Goal: Transaction & Acquisition: Purchase product/service

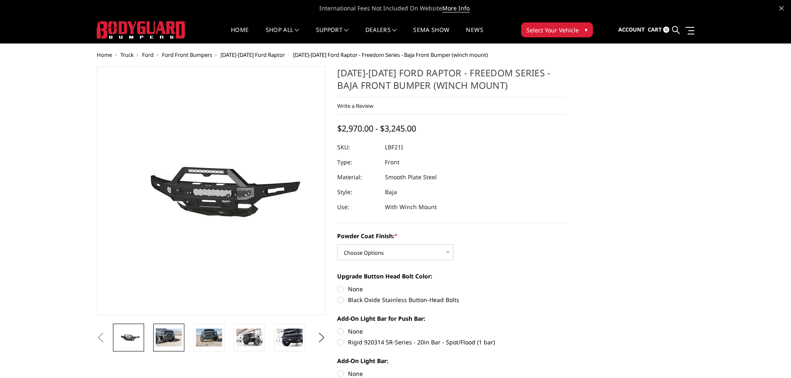
click at [170, 338] on img at bounding box center [169, 337] width 26 height 17
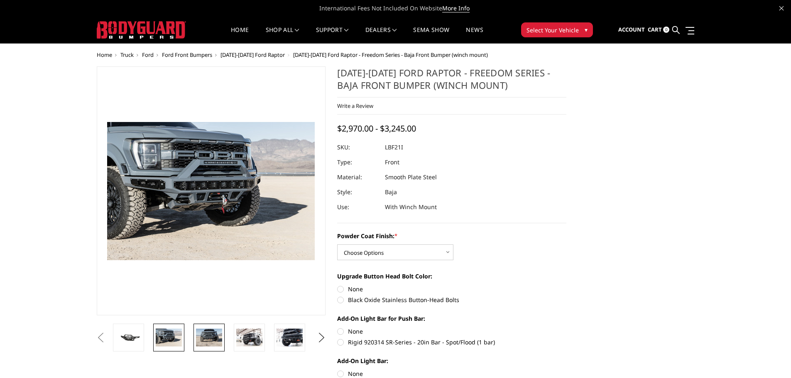
click at [201, 339] on img at bounding box center [209, 337] width 26 height 17
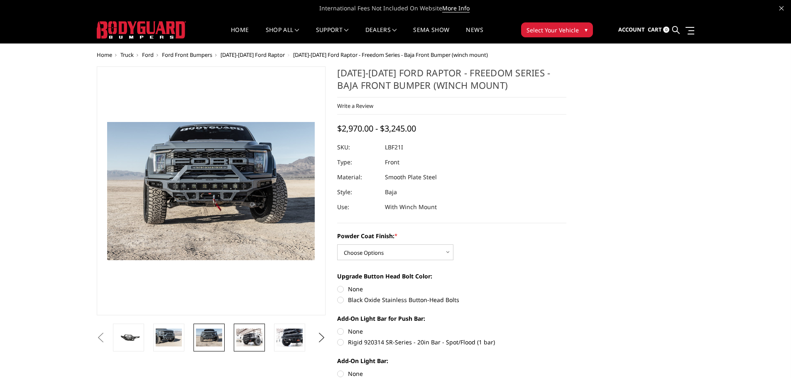
click at [247, 338] on img at bounding box center [249, 337] width 26 height 17
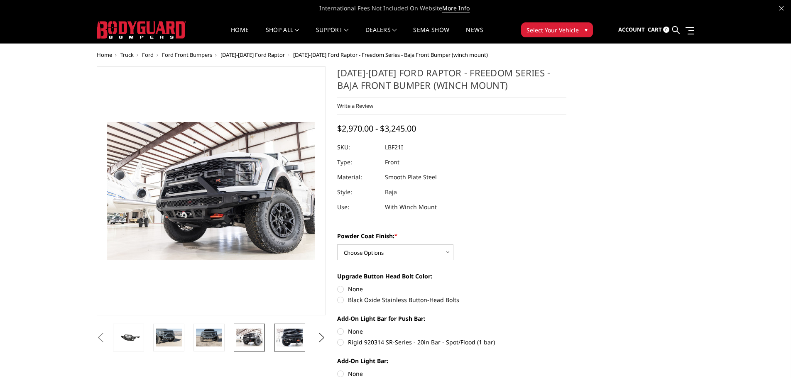
click at [288, 339] on img at bounding box center [290, 337] width 26 height 17
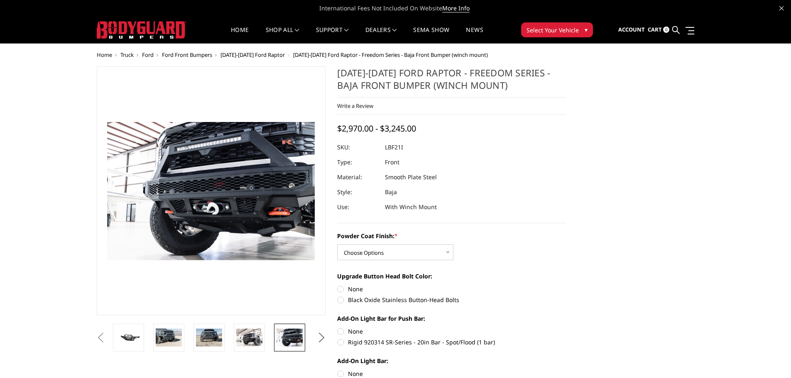
click at [320, 335] on button "Next" at bounding box center [321, 338] width 12 height 12
click at [301, 339] on img at bounding box center [290, 337] width 26 height 17
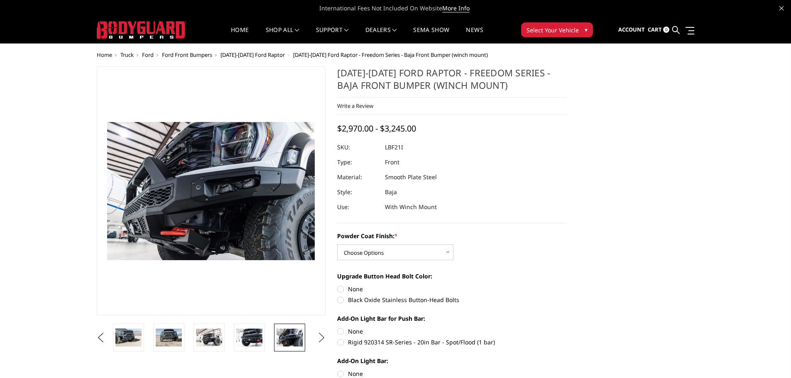
click at [318, 336] on button "Next" at bounding box center [321, 338] width 12 height 12
click at [303, 336] on link at bounding box center [289, 338] width 31 height 28
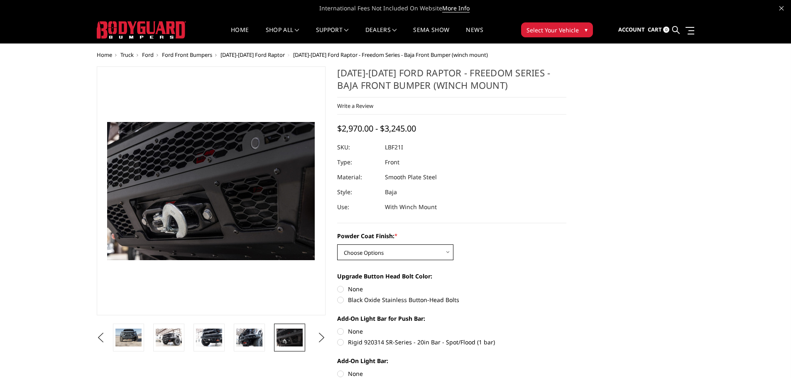
click at [452, 249] on select "Choose Options Bare Metal Texture Black Powder Coat" at bounding box center [395, 253] width 116 height 16
select select "2766"
click at [337, 245] on select "Choose Options Bare Metal Texture Black Powder Coat" at bounding box center [395, 253] width 116 height 16
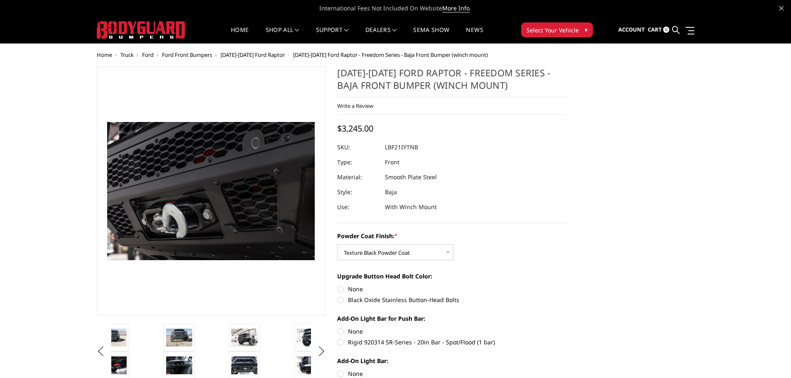
click at [342, 302] on label "Black Oxide Stainless Button-Head Bolts" at bounding box center [451, 300] width 229 height 9
click at [567, 285] on input "Black Oxide Stainless Button-Head Bolts" at bounding box center [567, 285] width 0 height 0
radio input "true"
